Goal: Information Seeking & Learning: Find specific fact

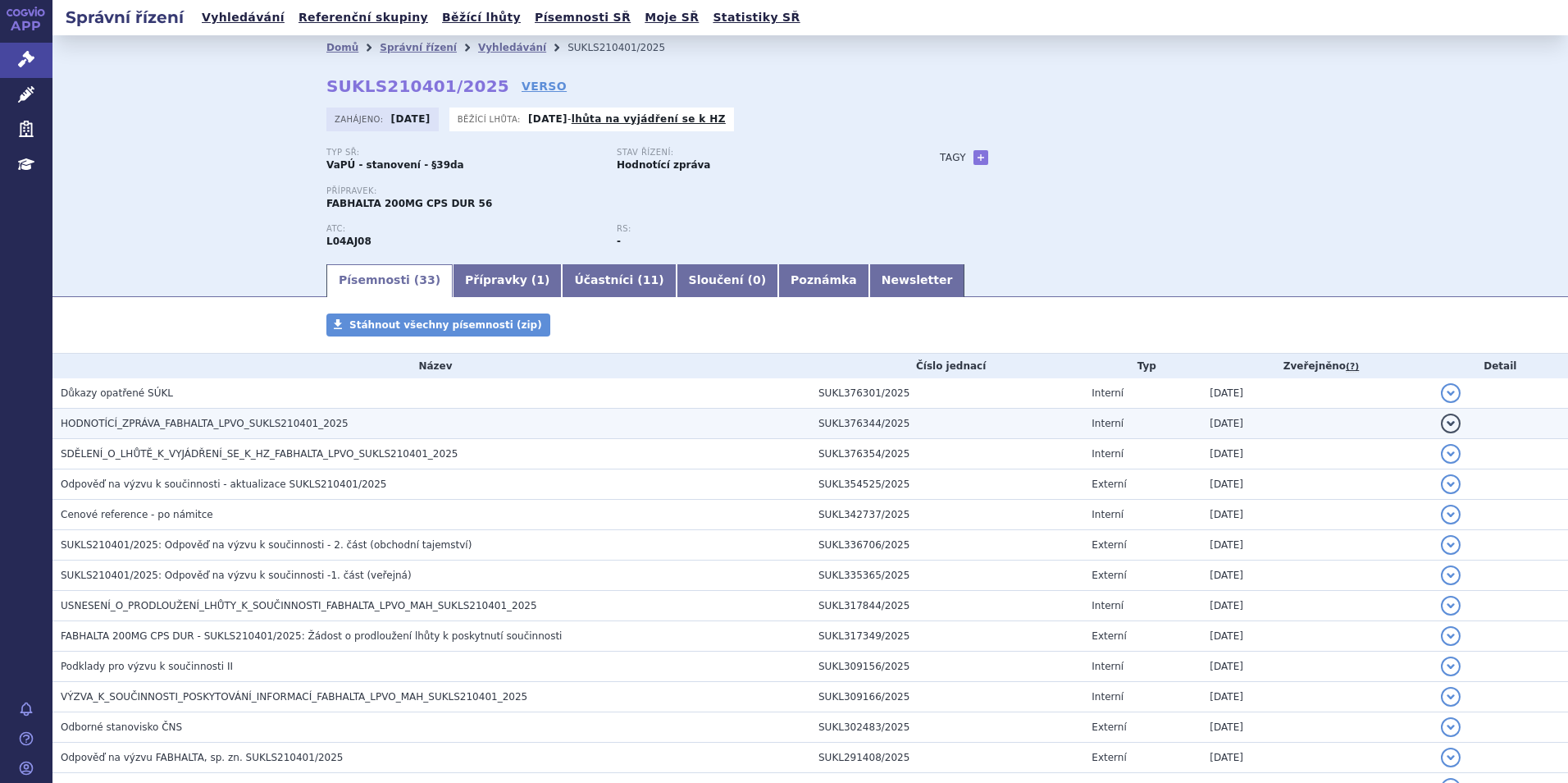
click at [251, 428] on span "HODNOTÍCÍ_ZPRÁVA_FABHALTA_LPVO_SUKLS210401_2025" at bounding box center [204, 424] width 287 height 12
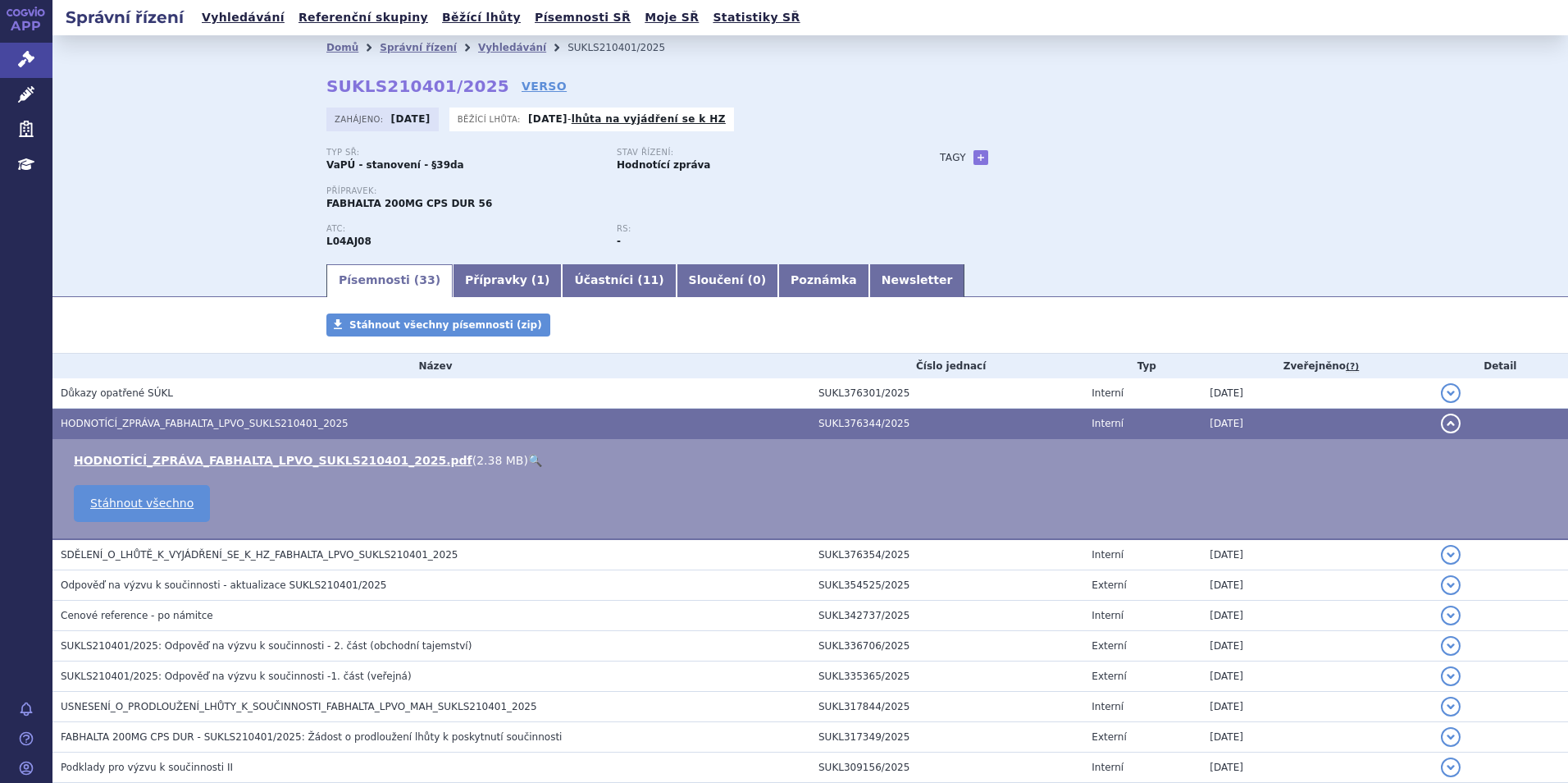
click at [528, 457] on link "🔍" at bounding box center [535, 459] width 14 height 13
click at [478, 56] on li "Vyhledávání" at bounding box center [522, 47] width 89 height 25
click at [478, 51] on link "Vyhledávání" at bounding box center [511, 48] width 68 height 12
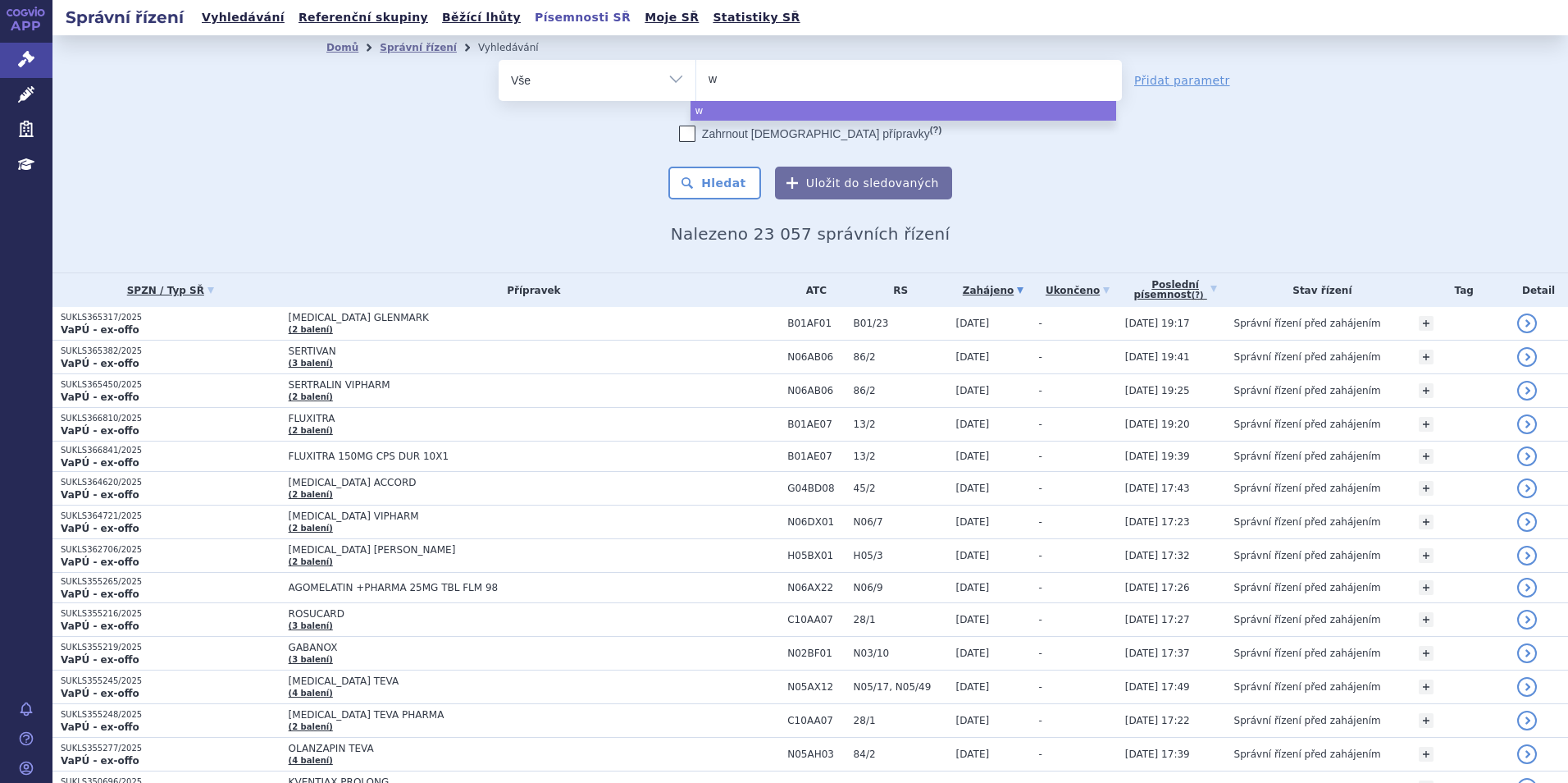
type input "wi"
type input "winre"
type input "winreva"
type input "winrevai"
type input "winrevair"
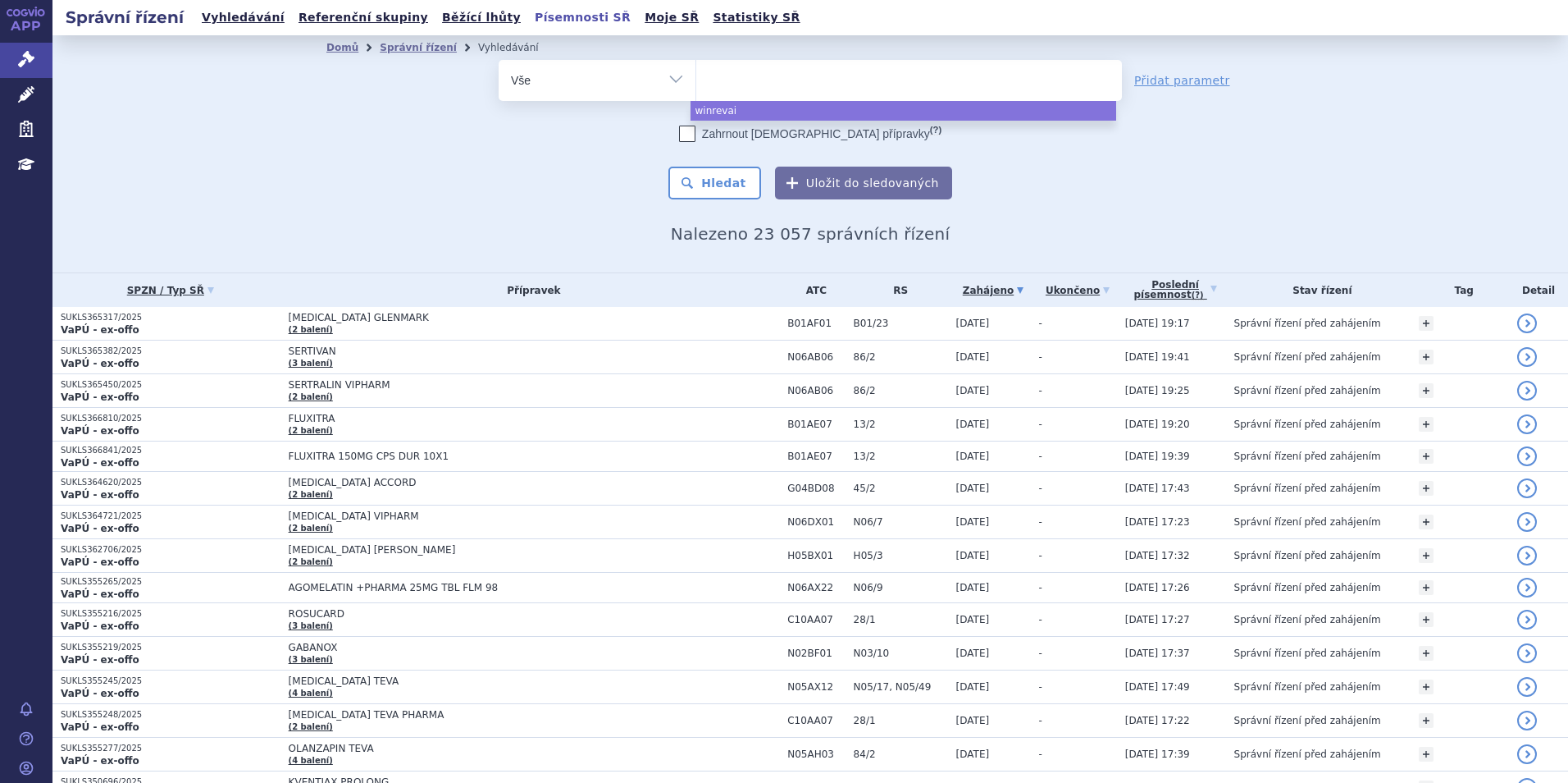
select select "winrevair"
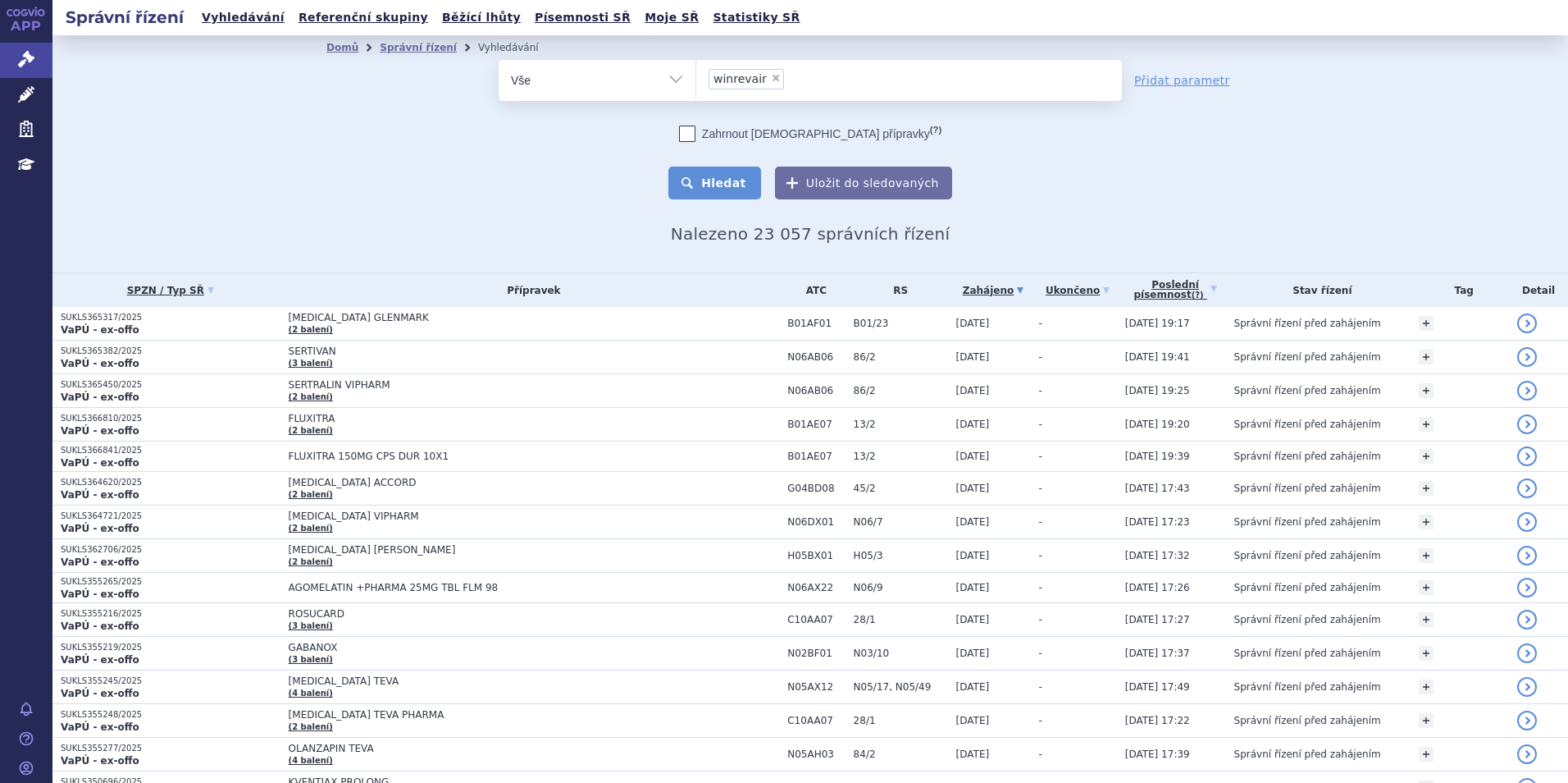
click at [722, 178] on button "Hledat" at bounding box center [714, 183] width 92 height 32
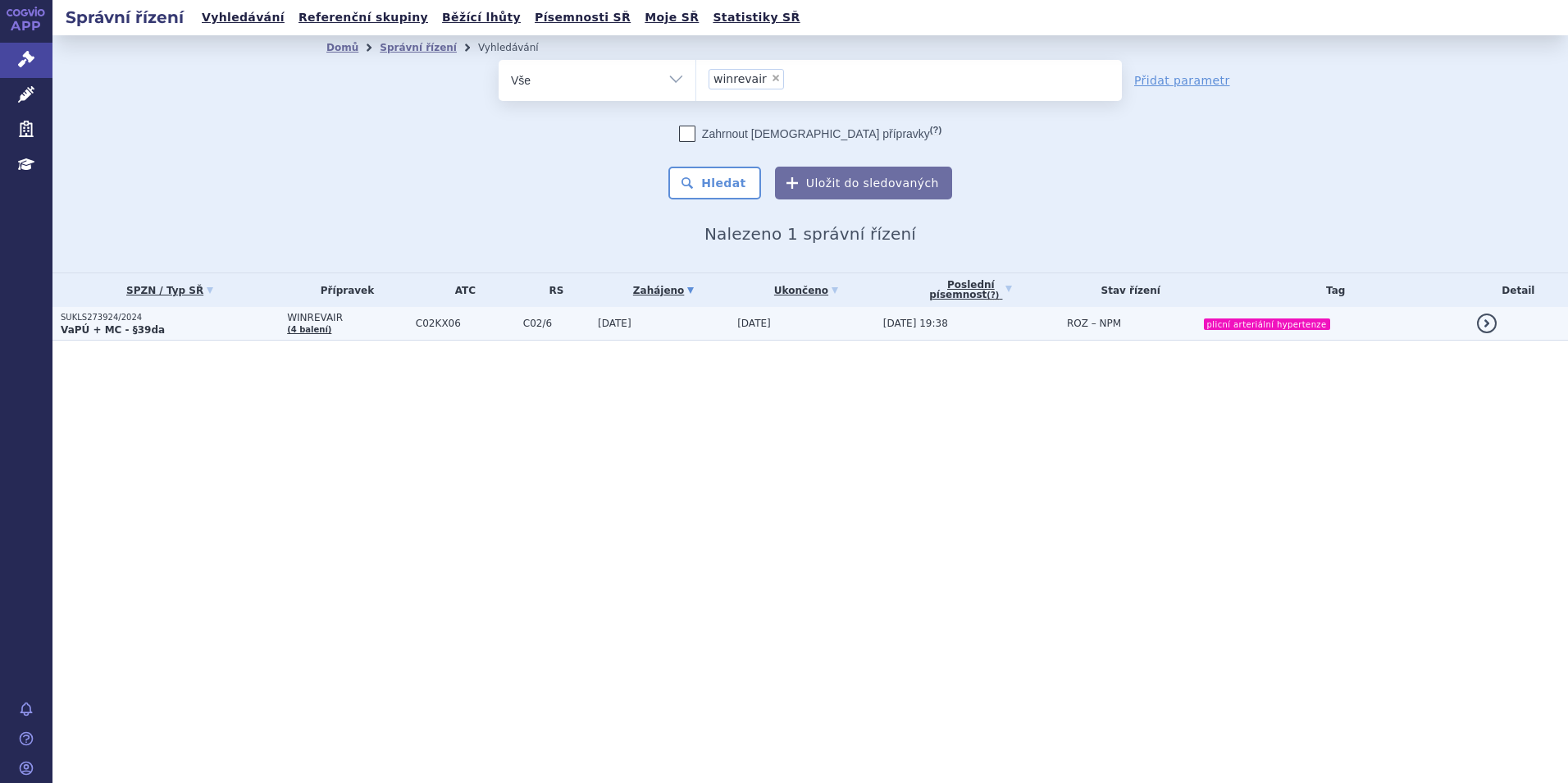
click at [221, 326] on p "VaPÚ + MC - §39da" at bounding box center [170, 329] width 218 height 13
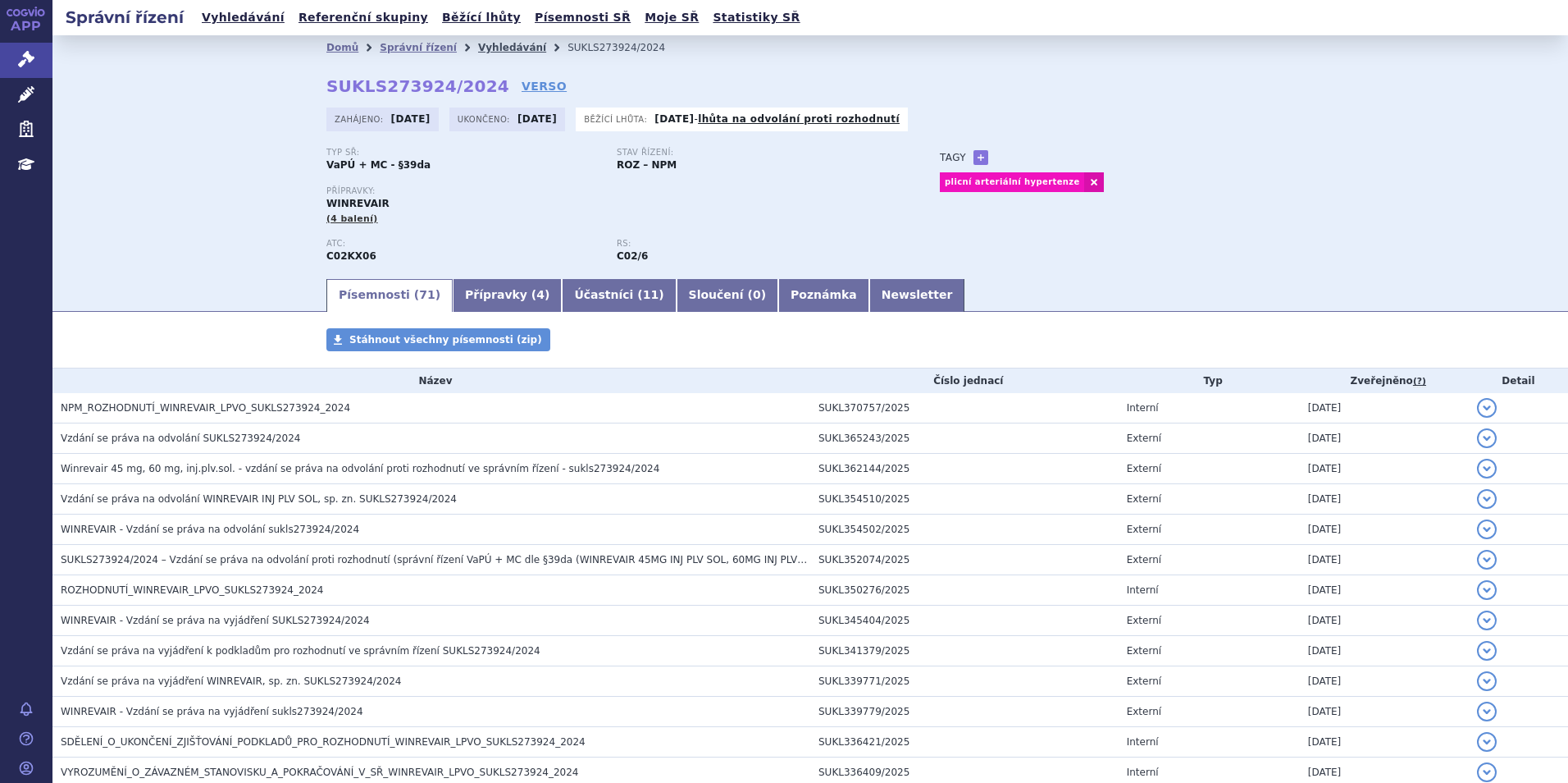
click at [480, 53] on link "Vyhledávání" at bounding box center [511, 48] width 68 height 12
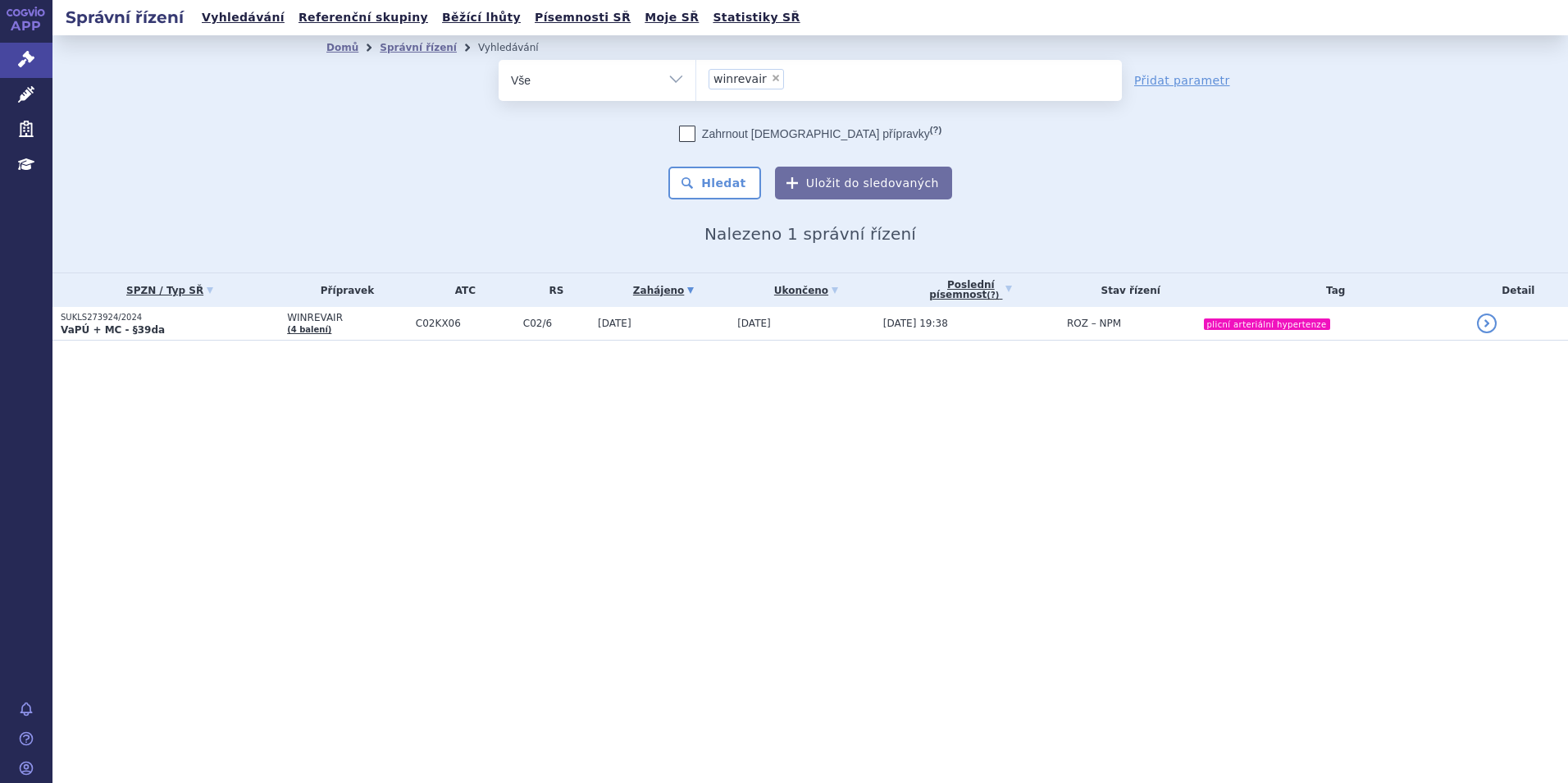
click at [771, 77] on span "×" at bounding box center [776, 78] width 10 height 10
click at [697, 77] on select "winrevair" at bounding box center [696, 79] width 1 height 41
select select
click at [767, 76] on ul at bounding box center [910, 77] width 426 height 34
click at [697, 76] on select "winrevair" at bounding box center [696, 79] width 1 height 41
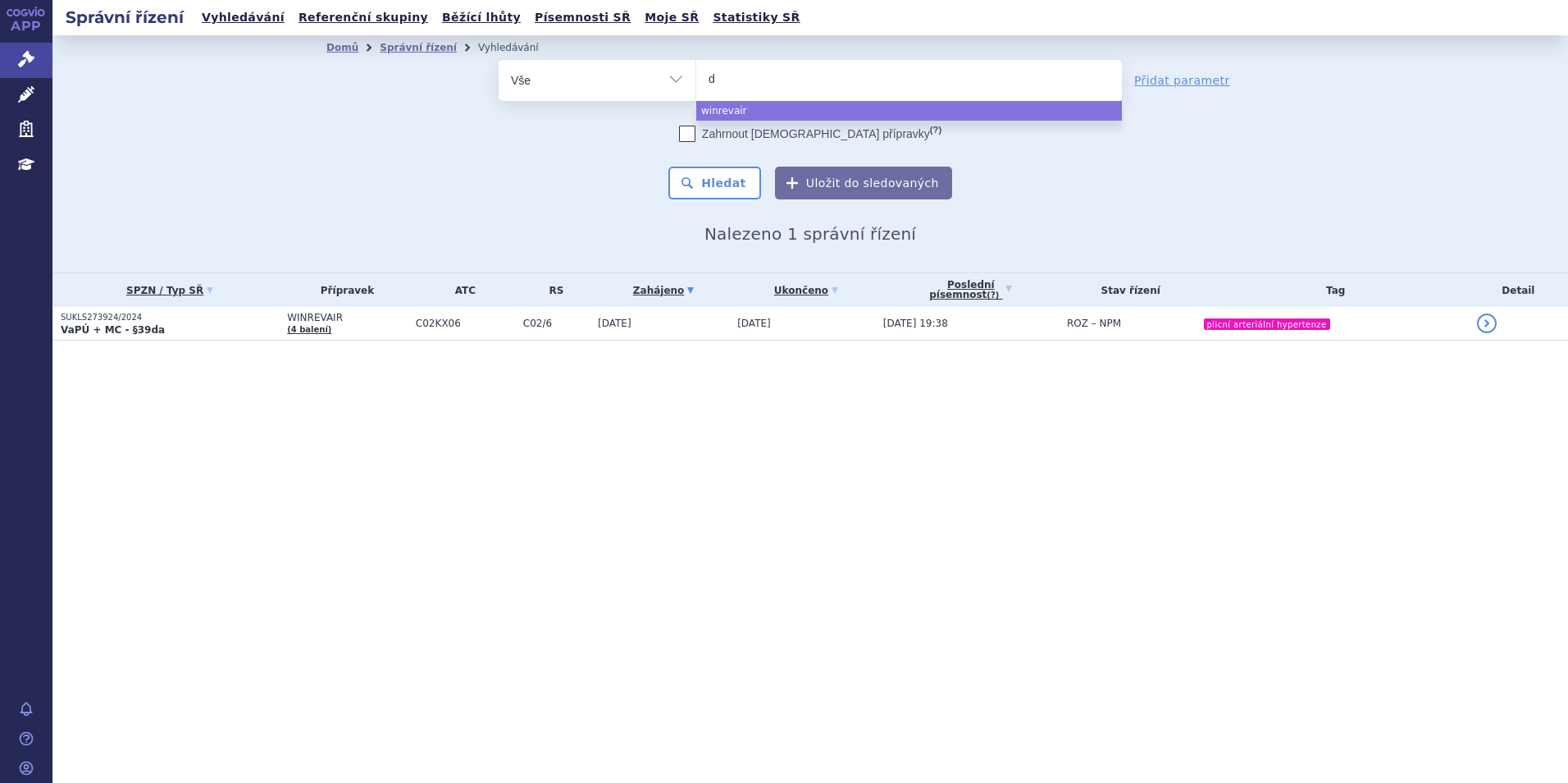
type input "da"
type input "d"
type input "sa"
type input "sar"
type input "sarc"
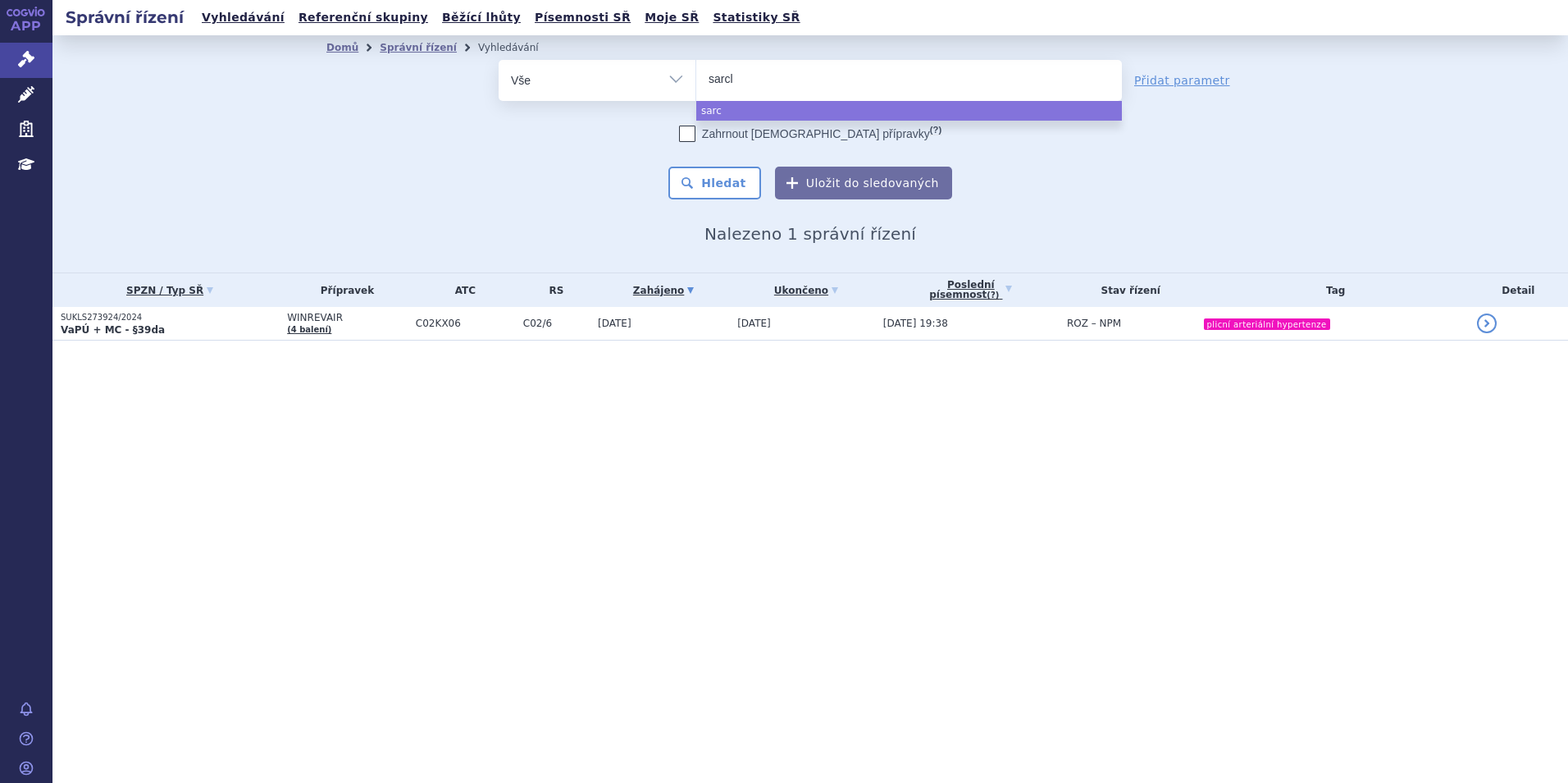
type input "sarcli"
type input "sarclis"
type input "sarclisa"
select select "sarclisa"
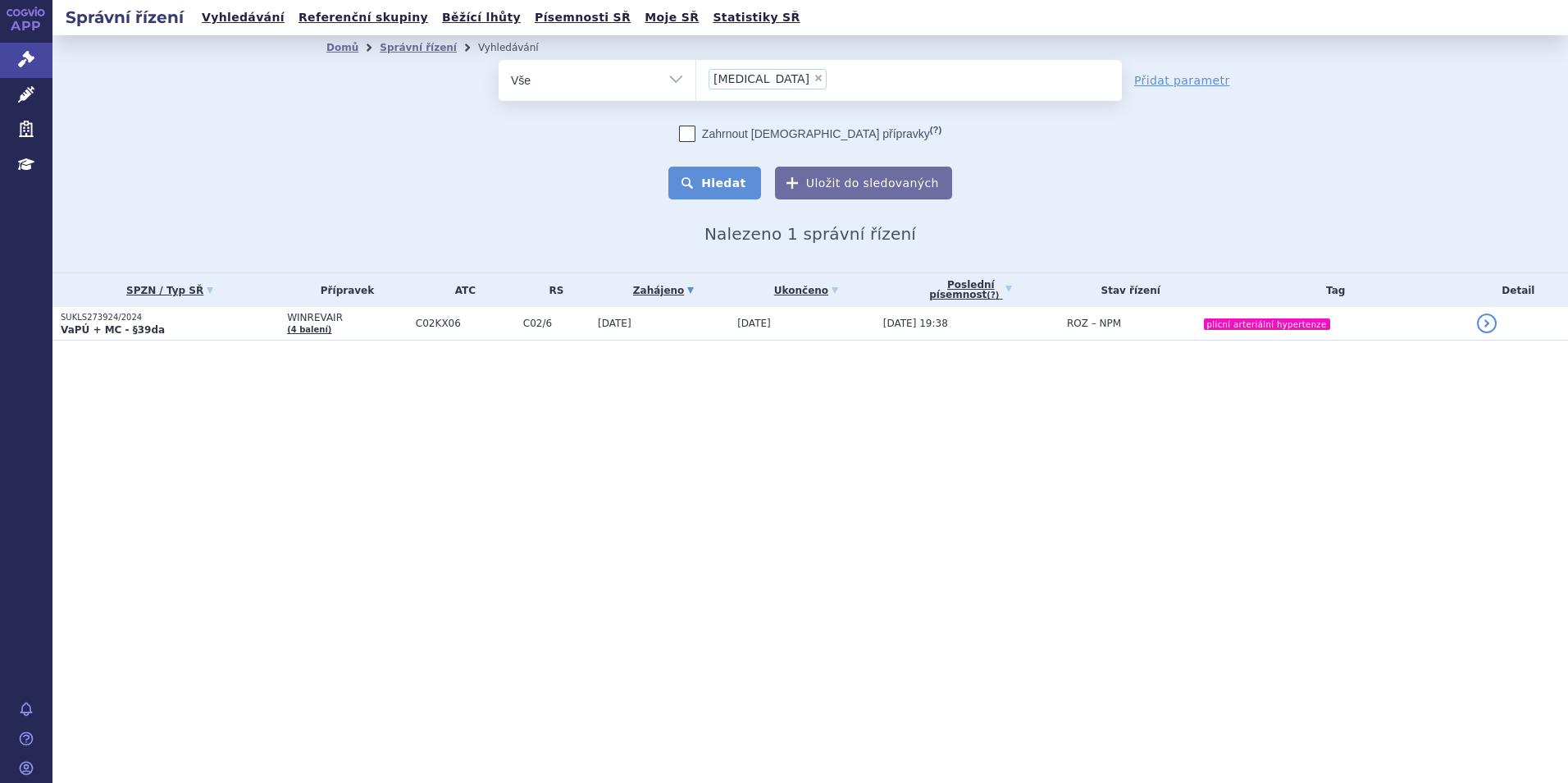
click at [716, 173] on button "Hledat" at bounding box center [714, 183] width 92 height 32
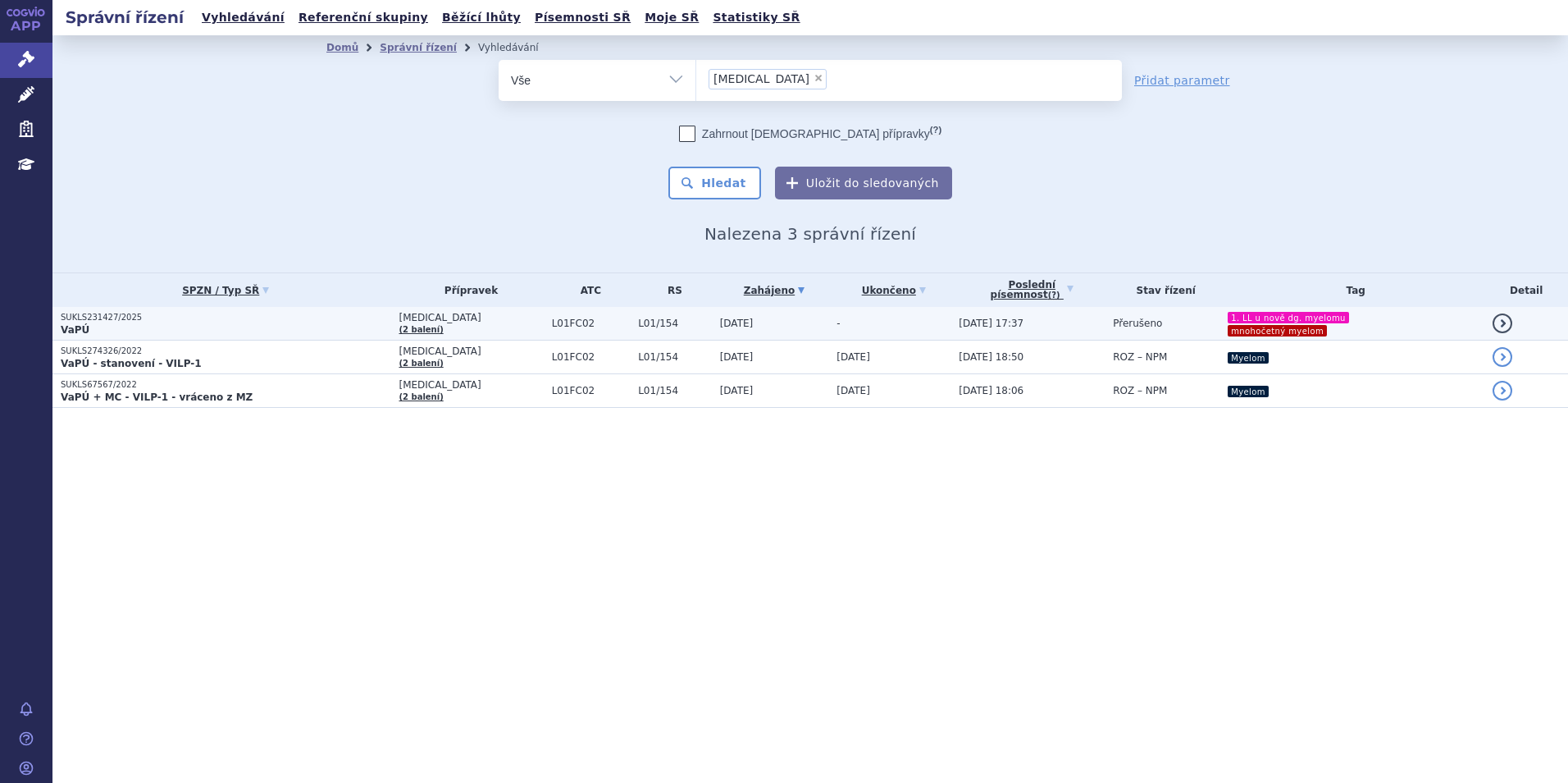
click at [283, 326] on p "VaPÚ" at bounding box center [226, 329] width 330 height 13
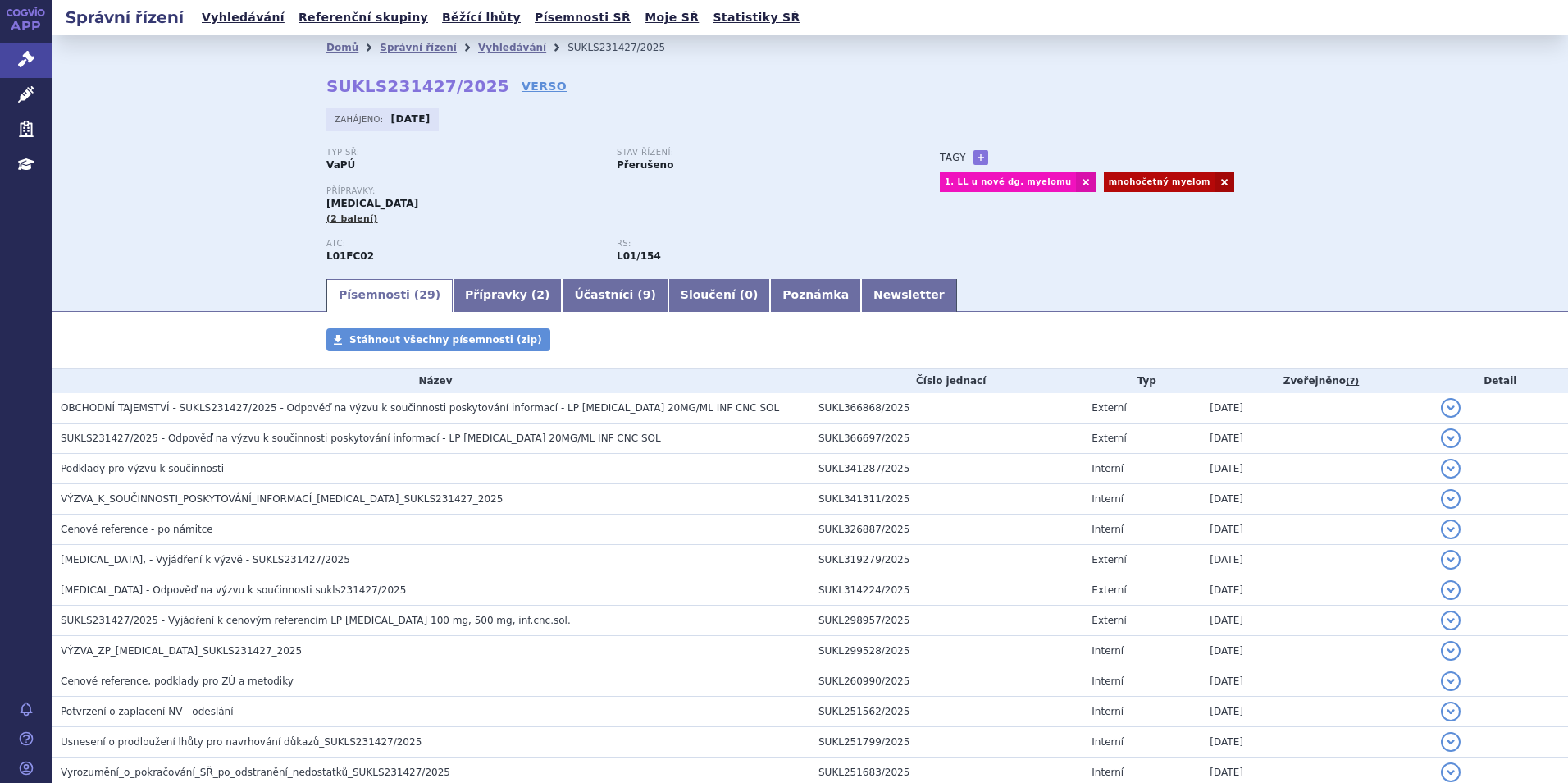
drag, startPoint x: 0, startPoint y: 0, endPoint x: 210, endPoint y: 313, distance: 376.9
click at [210, 313] on section "Domů Správní řízení Vyhledávání SUKLS231427/2025 SUKLS231427/2025 VERSO Zahájen…" at bounding box center [810, 704] width 1516 height 1336
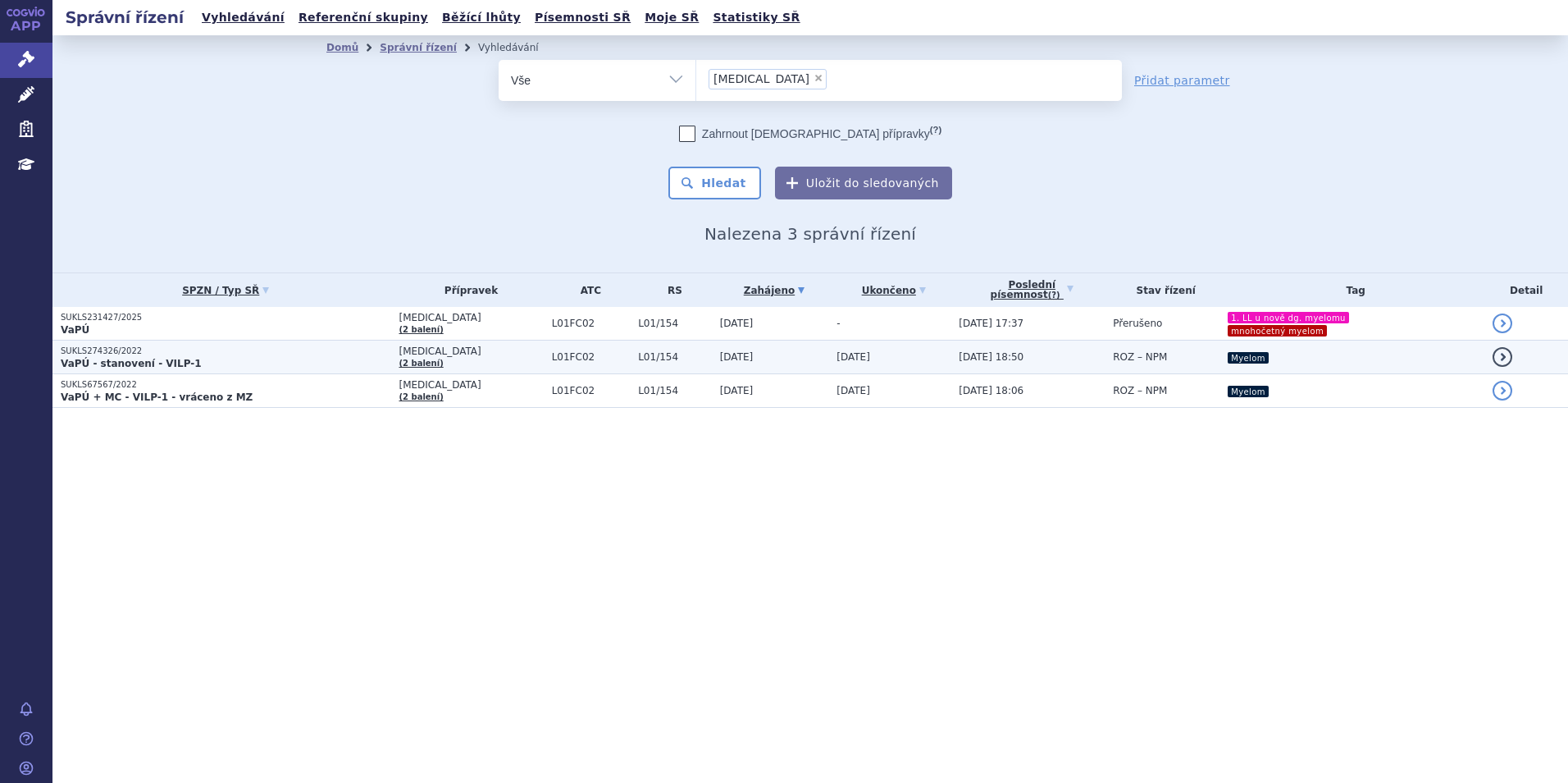
click at [226, 357] on p "VaPÚ - stanovení - VILP-1" at bounding box center [226, 363] width 330 height 13
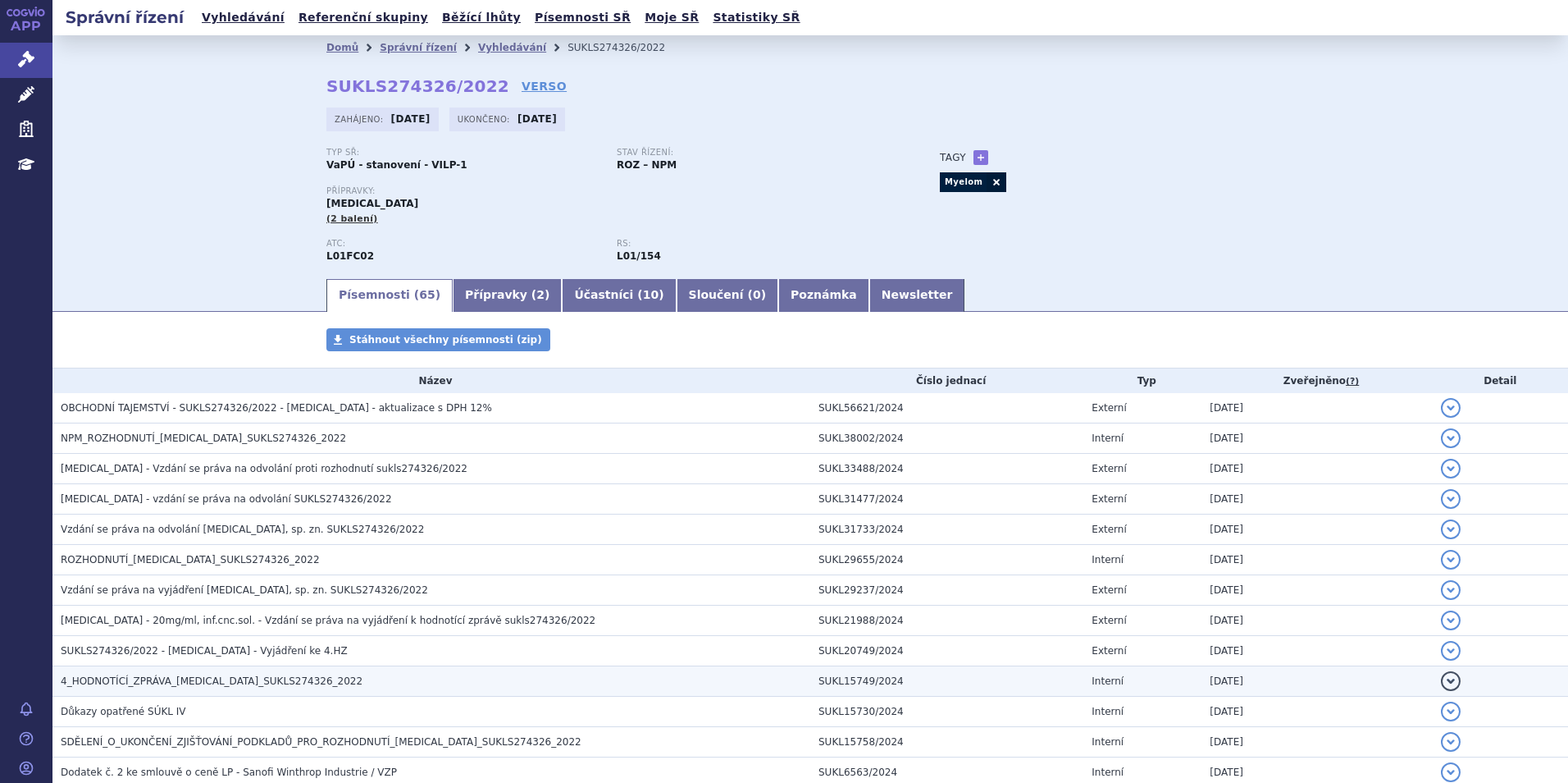
click at [223, 682] on span "4_HODNOTÍCÍ_ZPRÁVA_[MEDICAL_DATA]_SUKLS274326_2022" at bounding box center [212, 681] width 302 height 12
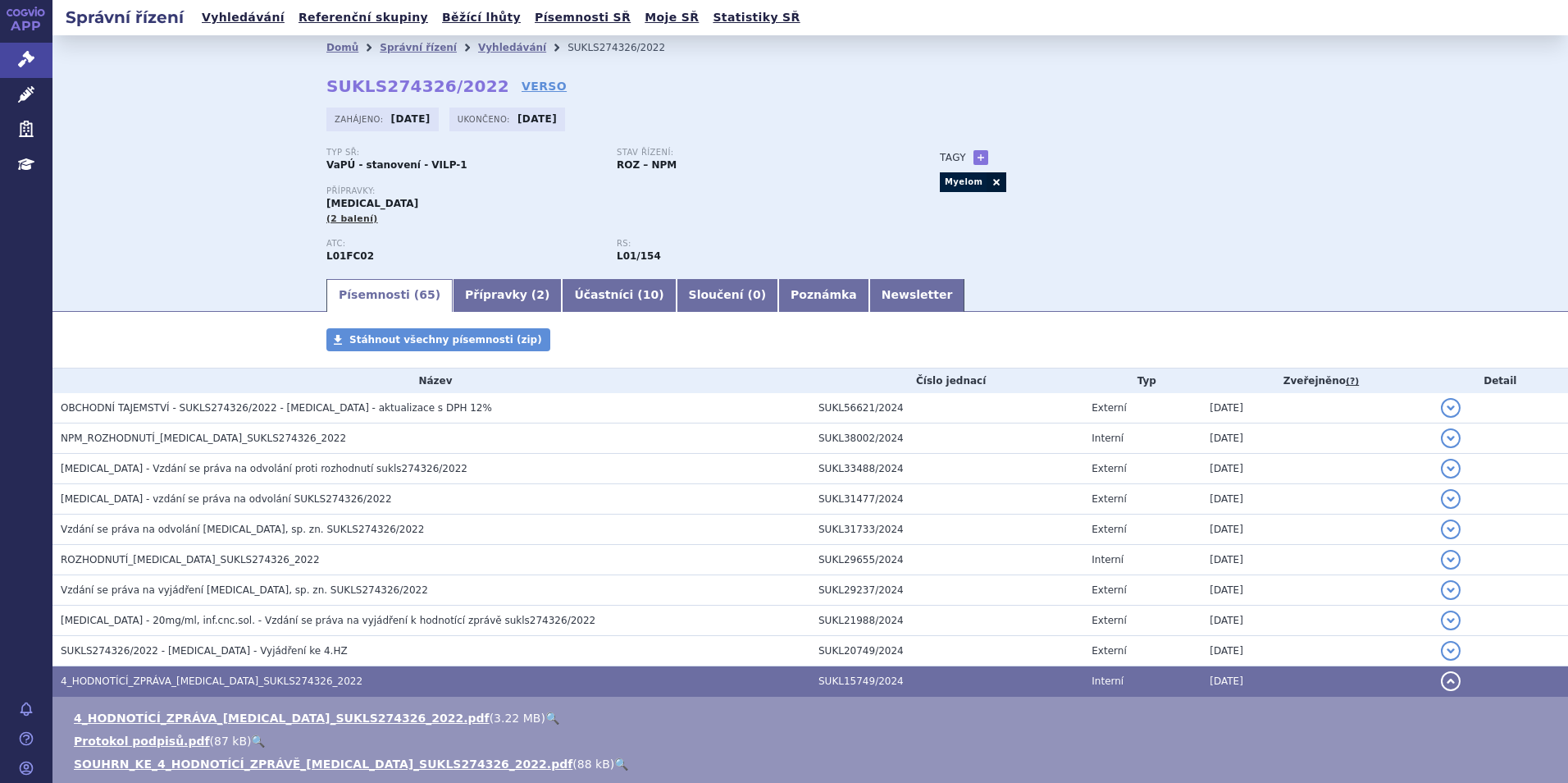
click at [546, 711] on link "🔍" at bounding box center [552, 717] width 14 height 13
